Goal: Information Seeking & Learning: Learn about a topic

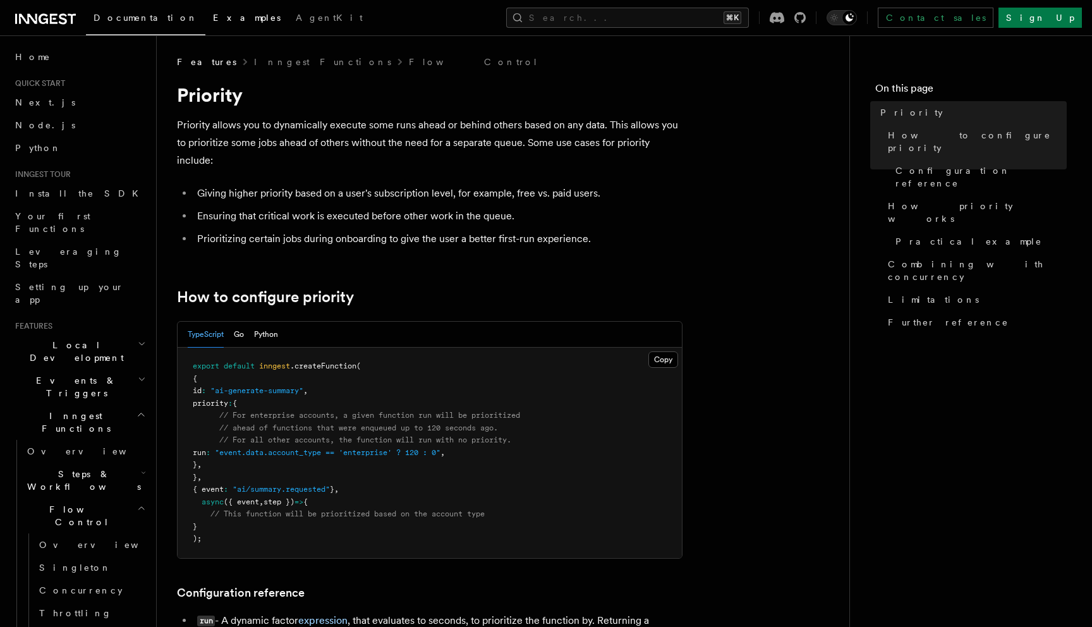
scroll to position [569, 0]
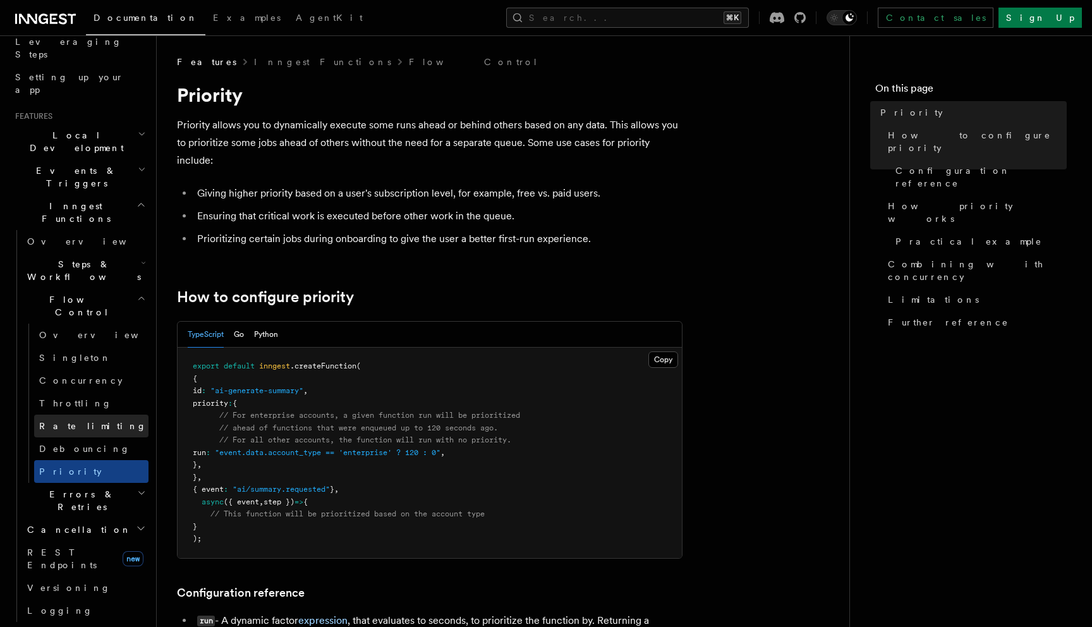
scroll to position [257, 0]
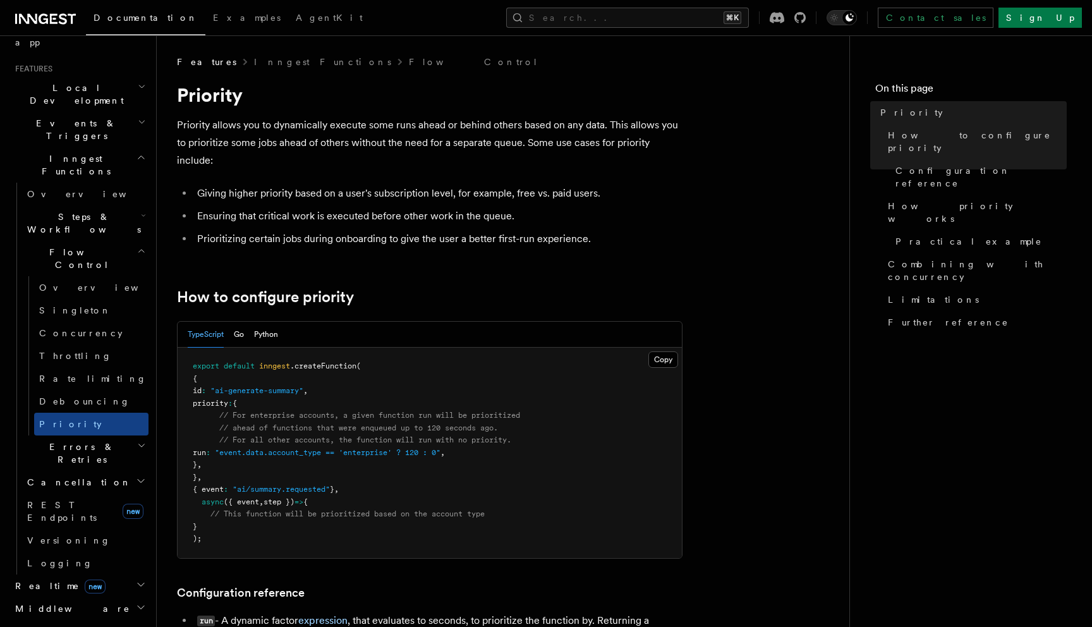
click at [119, 435] on h2 "Errors & Retries" at bounding box center [85, 452] width 126 height 35
click at [98, 471] on link "Overview" at bounding box center [91, 482] width 114 height 23
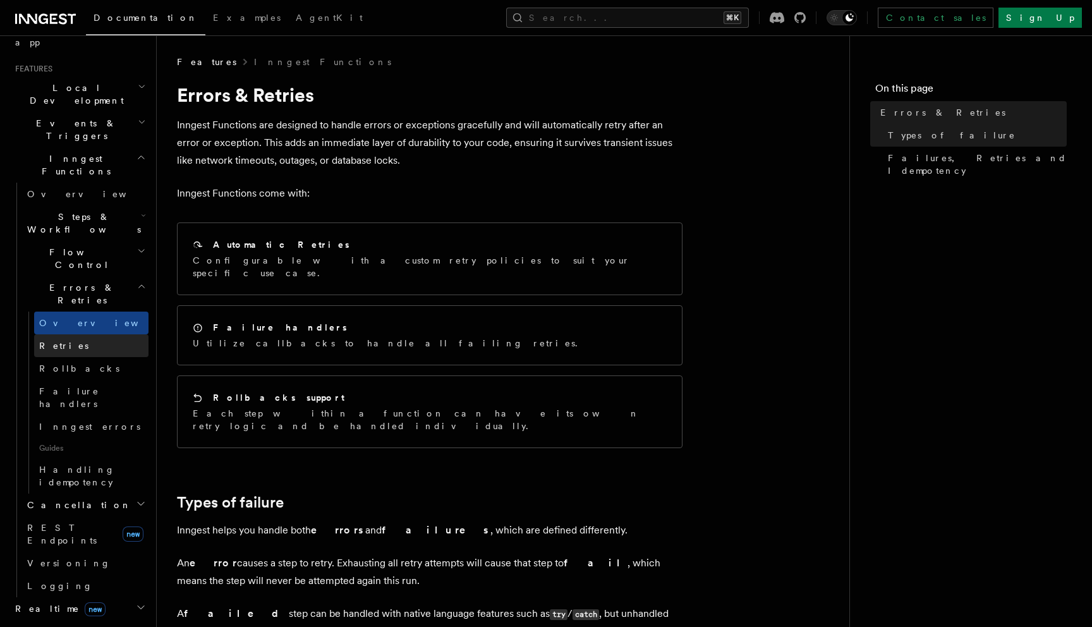
click at [93, 334] on link "Retries" at bounding box center [91, 345] width 114 height 23
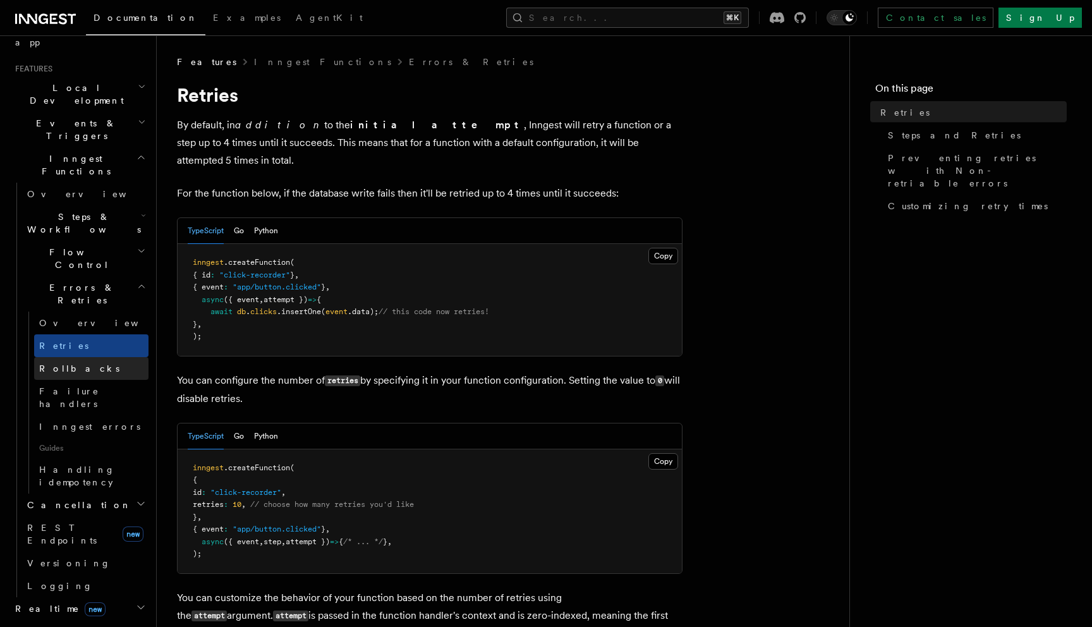
click at [92, 357] on link "Rollbacks" at bounding box center [91, 368] width 114 height 23
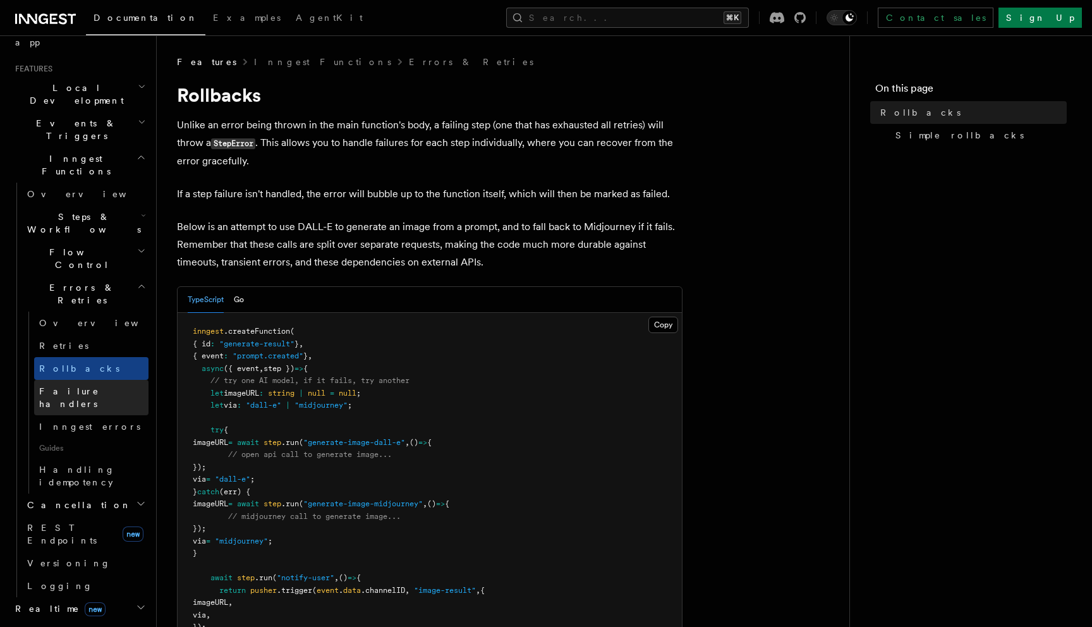
click at [85, 386] on span "Failure handlers" at bounding box center [69, 397] width 60 height 23
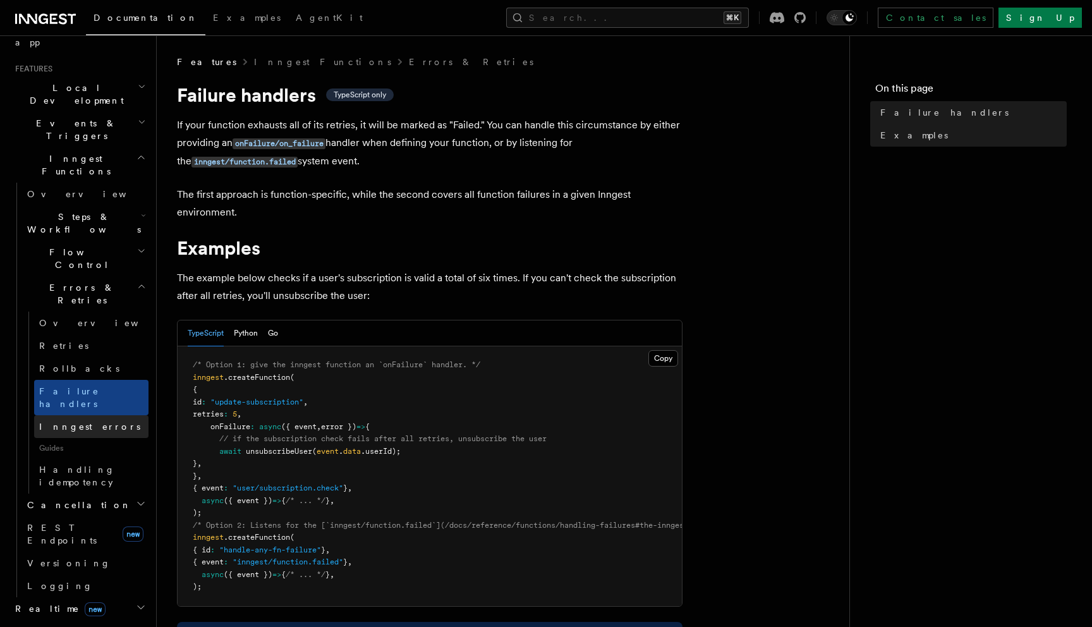
click at [80, 415] on link "Inngest errors" at bounding box center [91, 426] width 114 height 23
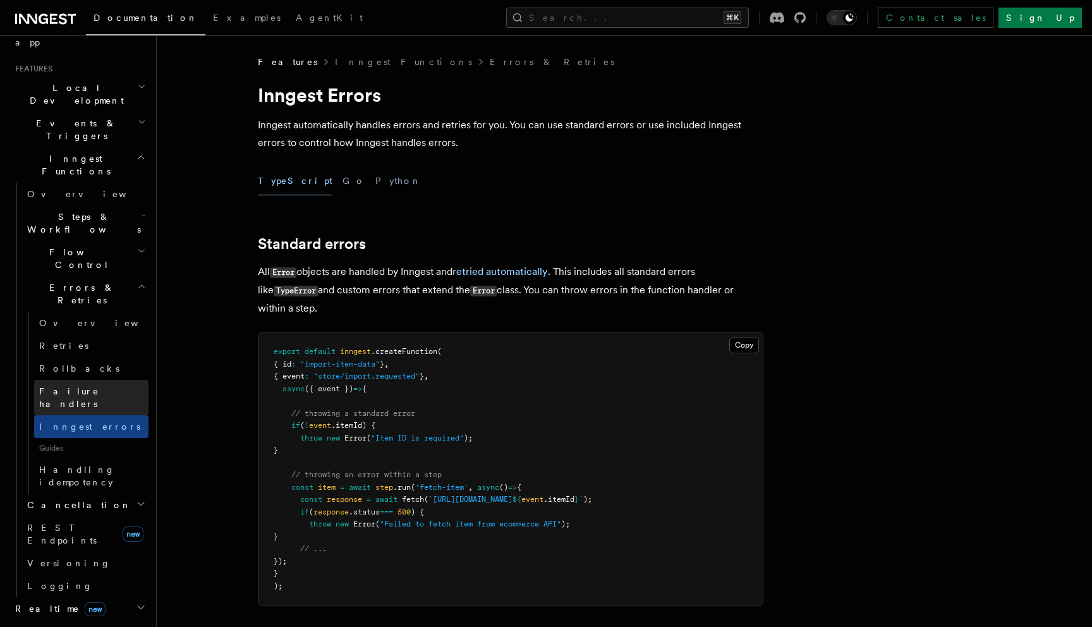
click at [87, 386] on span "Failure handlers" at bounding box center [69, 397] width 60 height 23
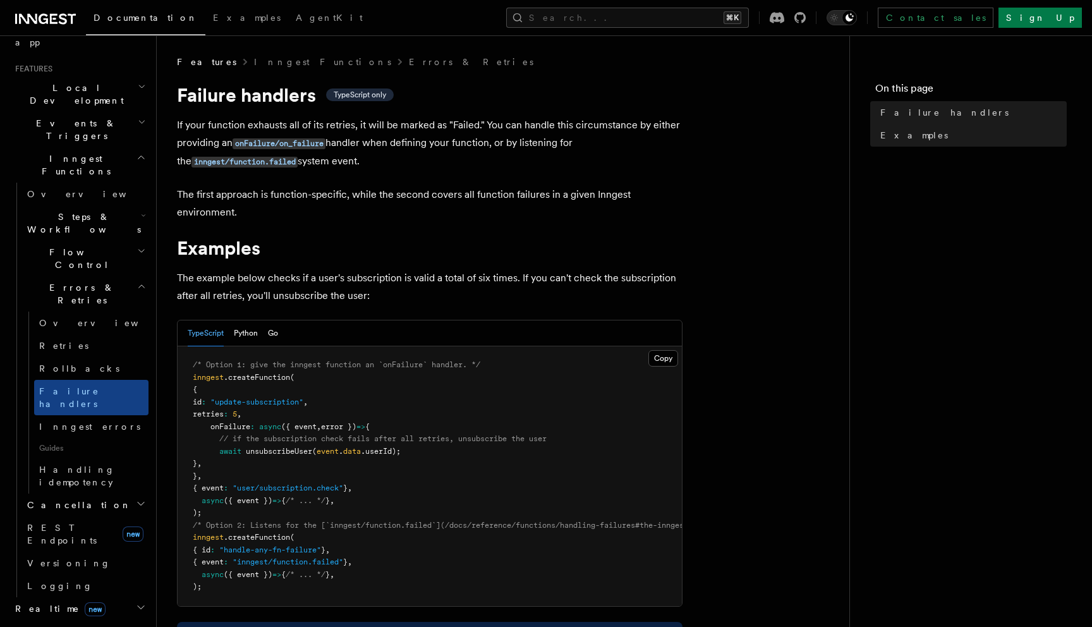
click at [121, 276] on h2 "Errors & Retries" at bounding box center [85, 293] width 126 height 35
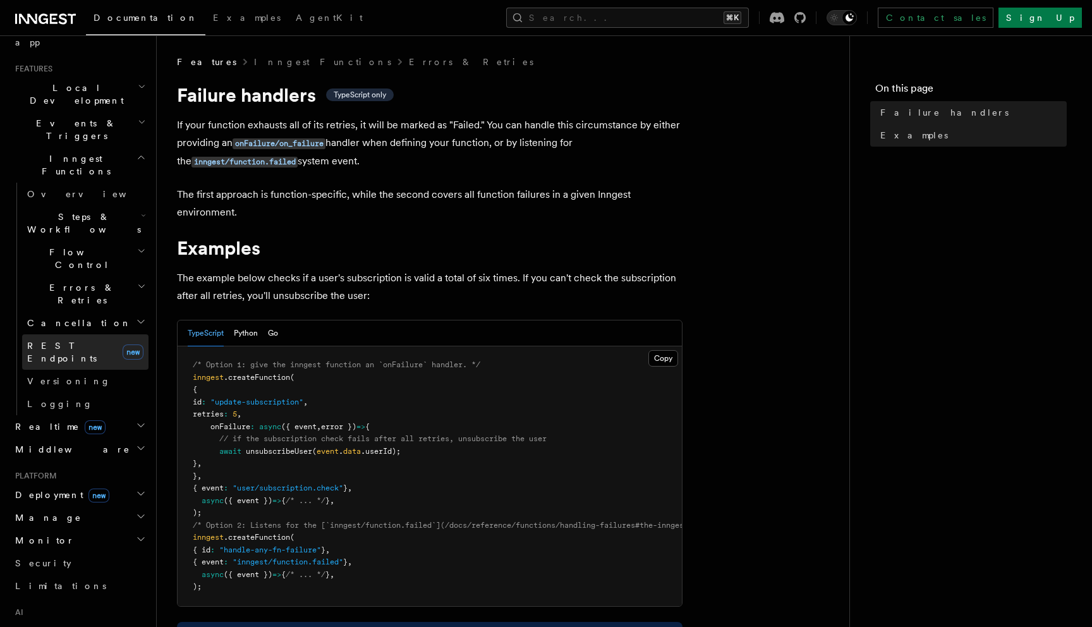
click at [97, 334] on link "REST Endpoints new" at bounding box center [85, 351] width 126 height 35
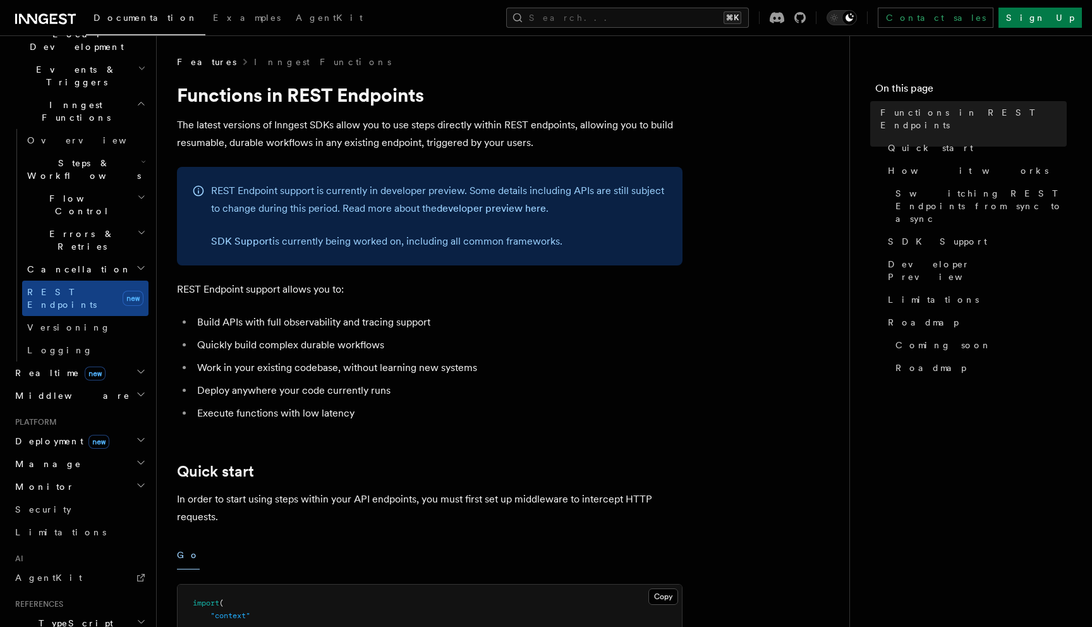
scroll to position [321, 0]
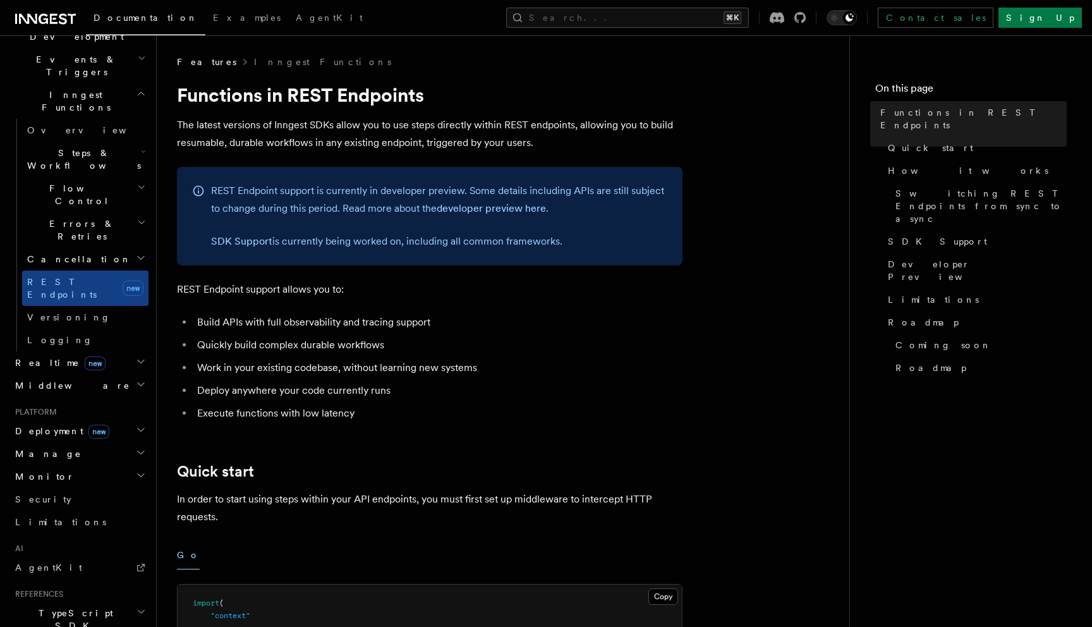
click at [88, 351] on h2 "Realtime new" at bounding box center [79, 362] width 138 height 23
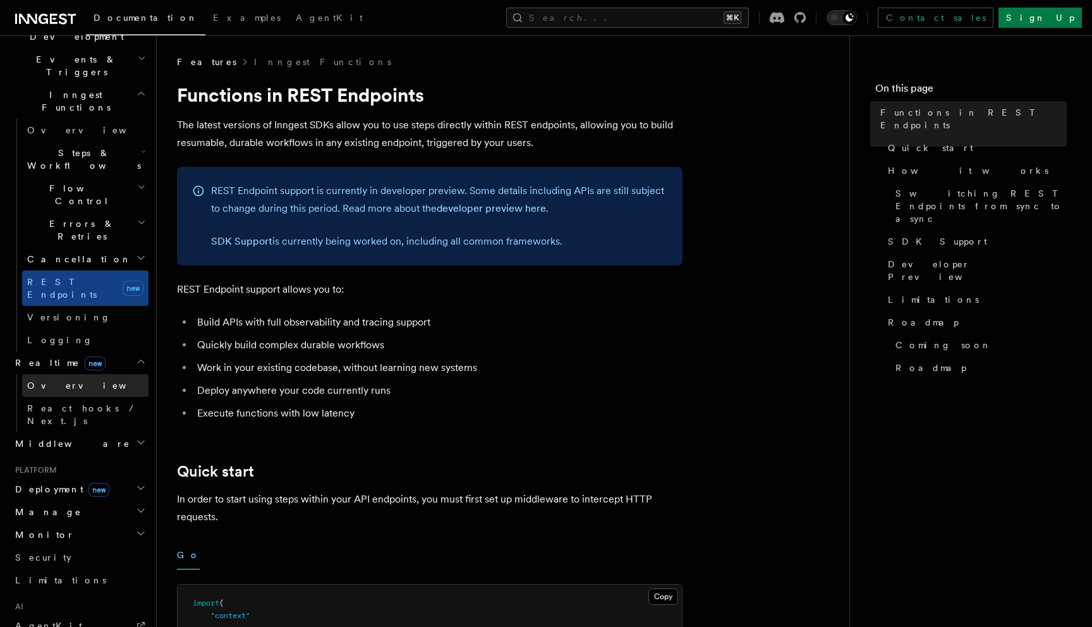
click at [88, 374] on link "Overview" at bounding box center [85, 385] width 126 height 23
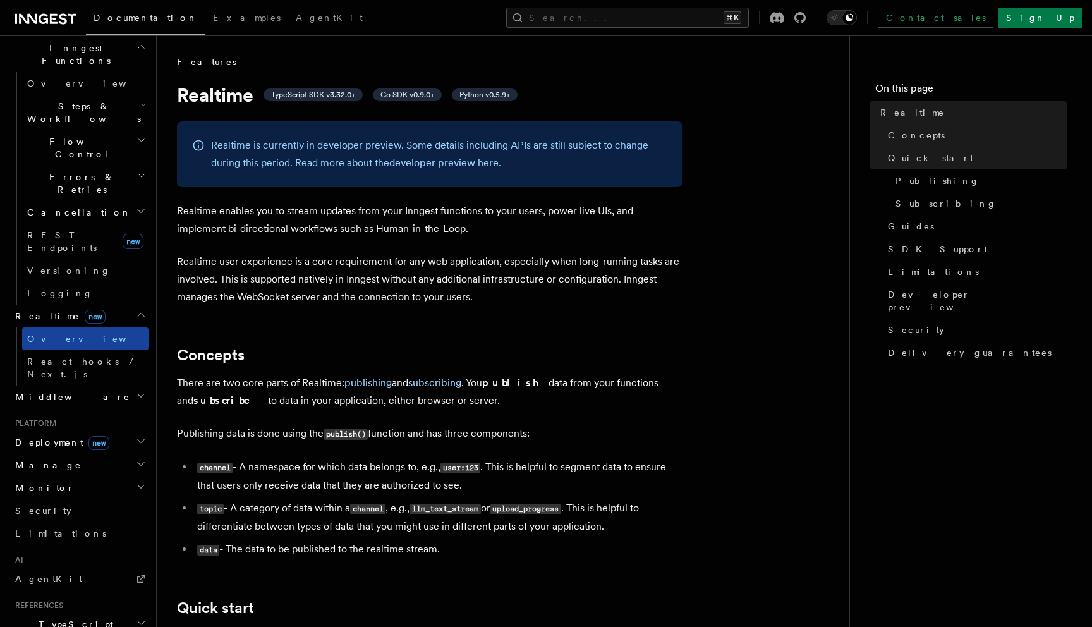
scroll to position [372, 0]
click at [95, 427] on h2 "Deployment new" at bounding box center [79, 438] width 138 height 23
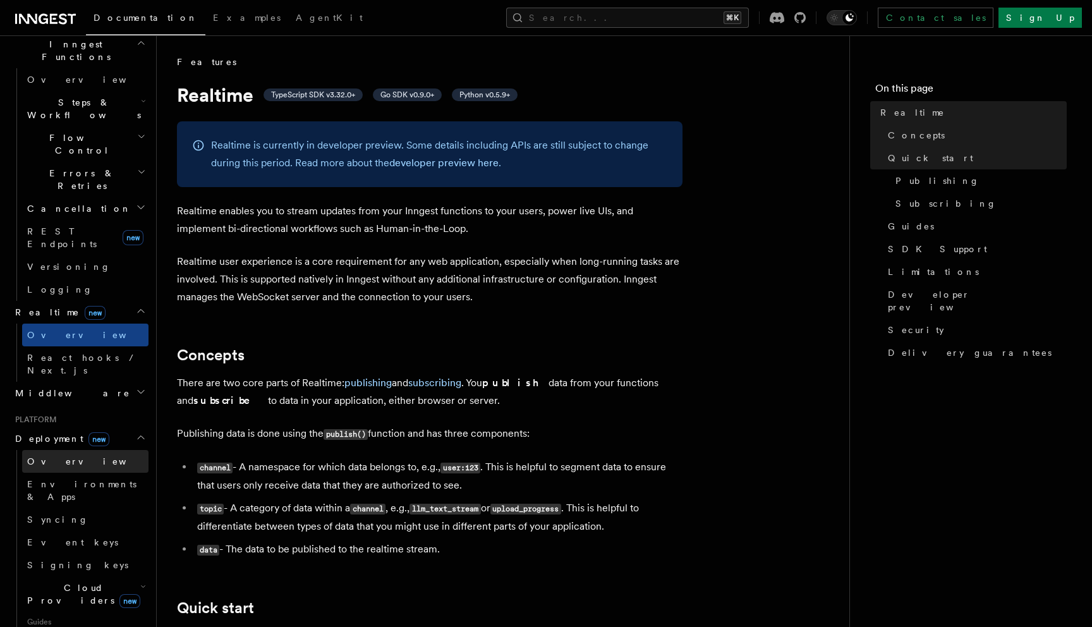
click at [86, 450] on link "Overview" at bounding box center [85, 461] width 126 height 23
